Goal: Task Accomplishment & Management: Use online tool/utility

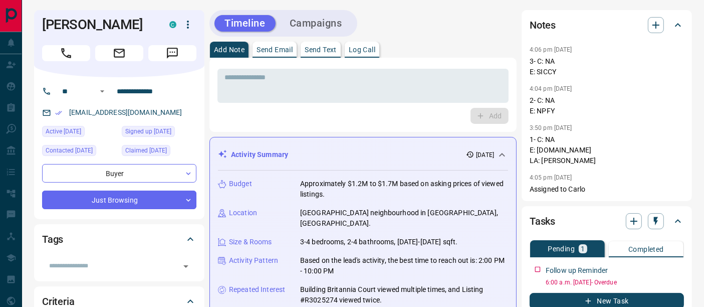
click at [366, 53] on p "Log Call" at bounding box center [362, 49] width 27 height 7
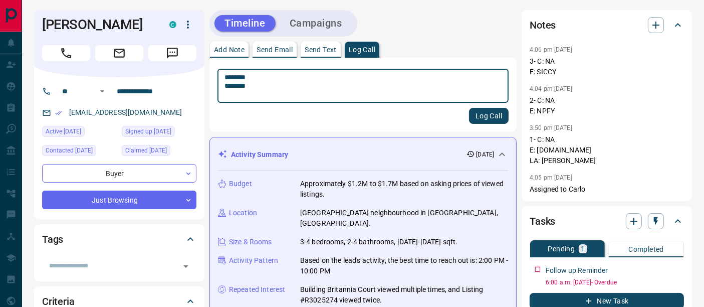
type textarea "******** ********"
click at [476, 113] on button "Log Call" at bounding box center [489, 116] width 40 height 16
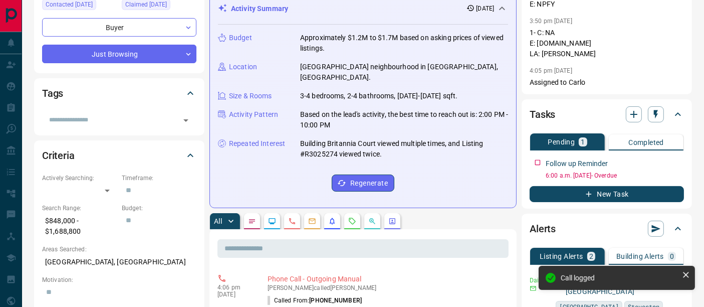
scroll to position [167, 0]
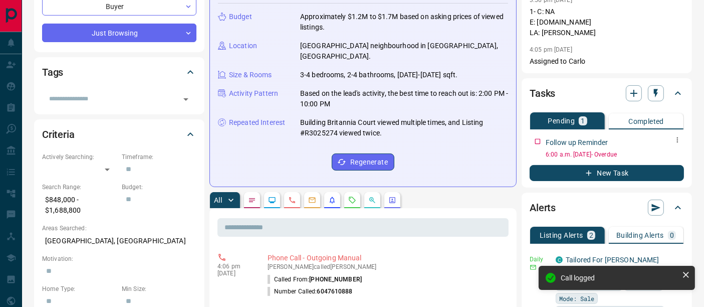
click at [676, 139] on icon "button" at bounding box center [678, 140] width 8 height 8
click at [668, 155] on li "Edit" at bounding box center [662, 158] width 44 height 15
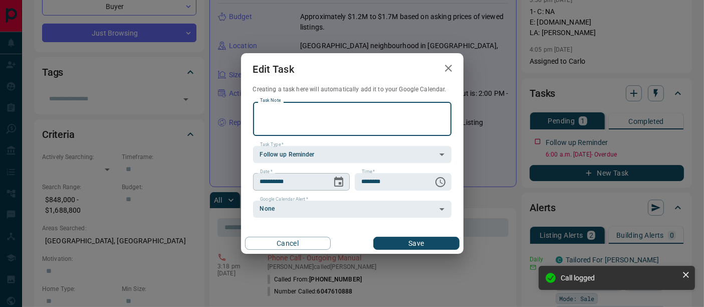
scroll to position [0, 0]
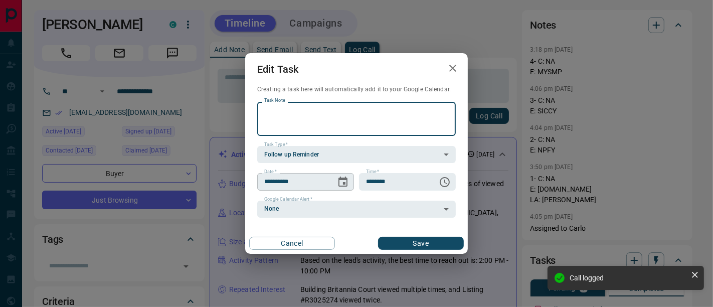
click at [343, 186] on icon "Choose date, selected date is Sep 15, 2025" at bounding box center [343, 182] width 12 height 12
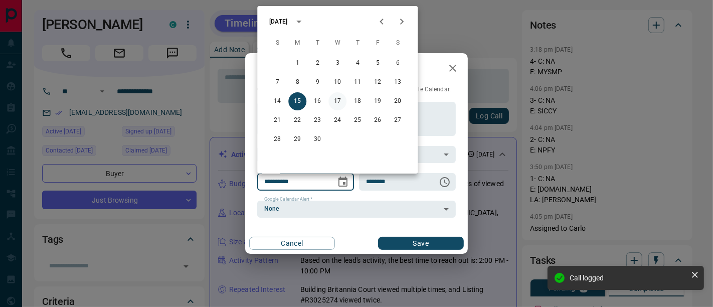
click at [342, 101] on button "17" at bounding box center [337, 101] width 18 height 18
type input "**********"
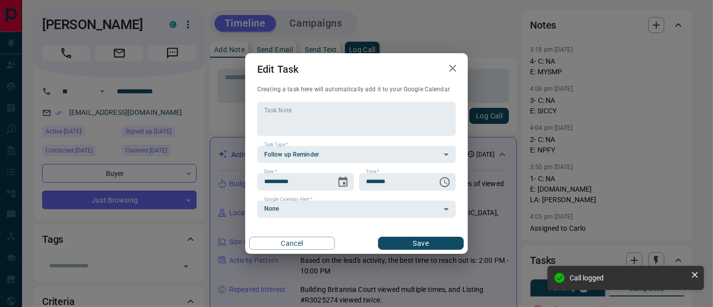
click at [404, 250] on div "Cancel Save" at bounding box center [356, 243] width 223 height 21
click at [402, 246] on button "Save" at bounding box center [421, 243] width 86 height 13
